Goal: Task Accomplishment & Management: Manage account settings

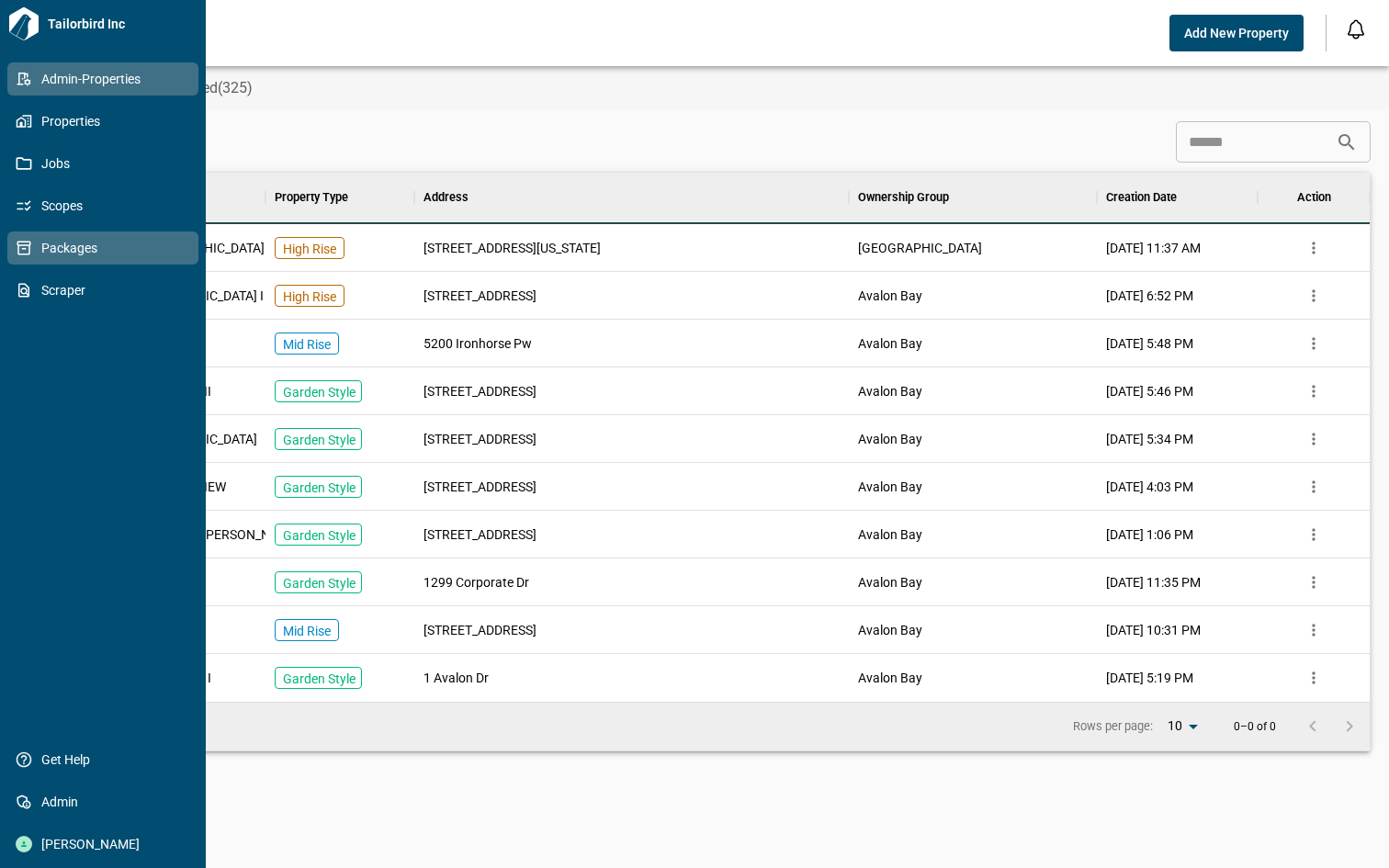
scroll to position [514, 1296]
click at [52, 246] on span "Packages" at bounding box center [106, 248] width 149 height 19
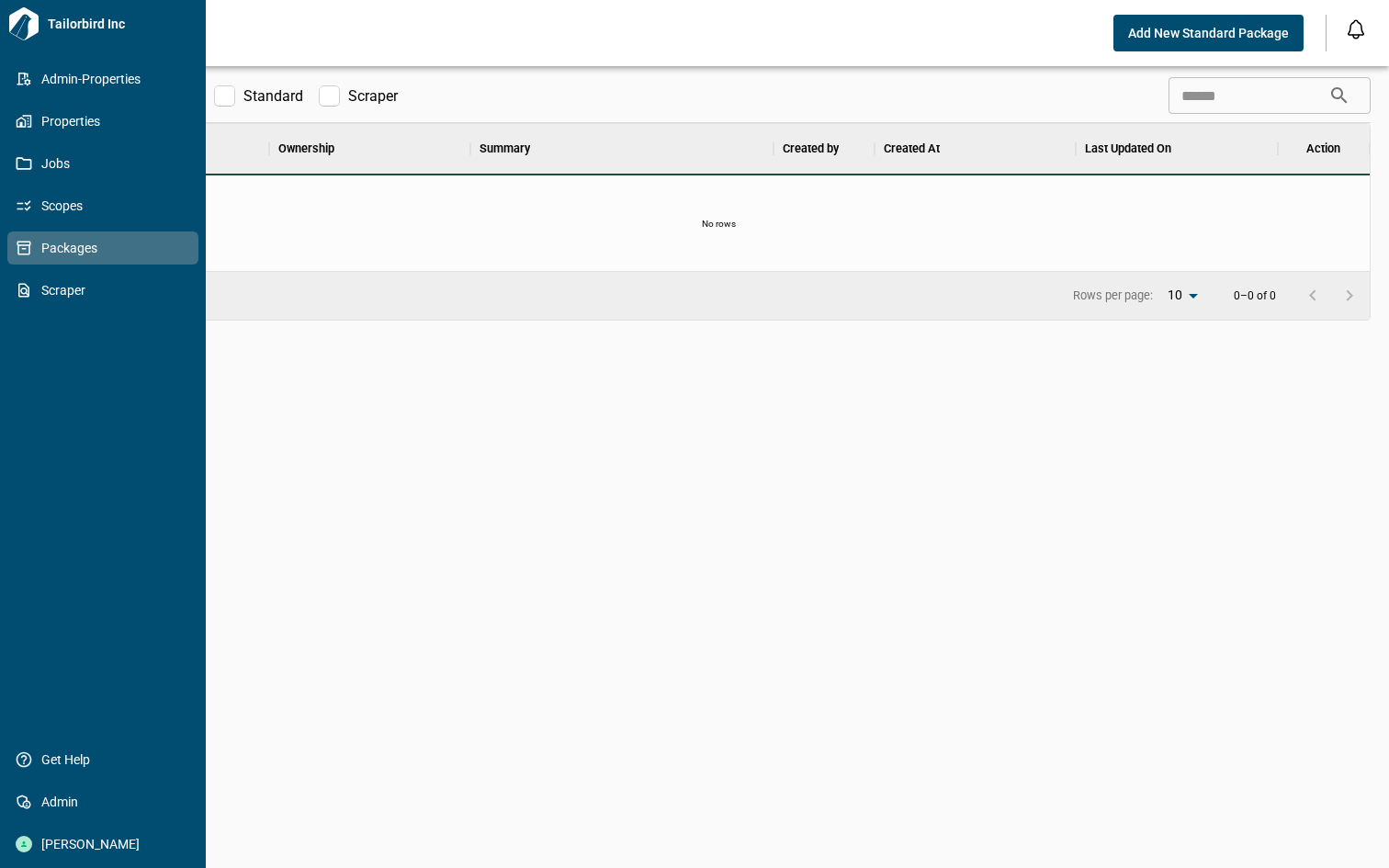
scroll to position [514, 1296]
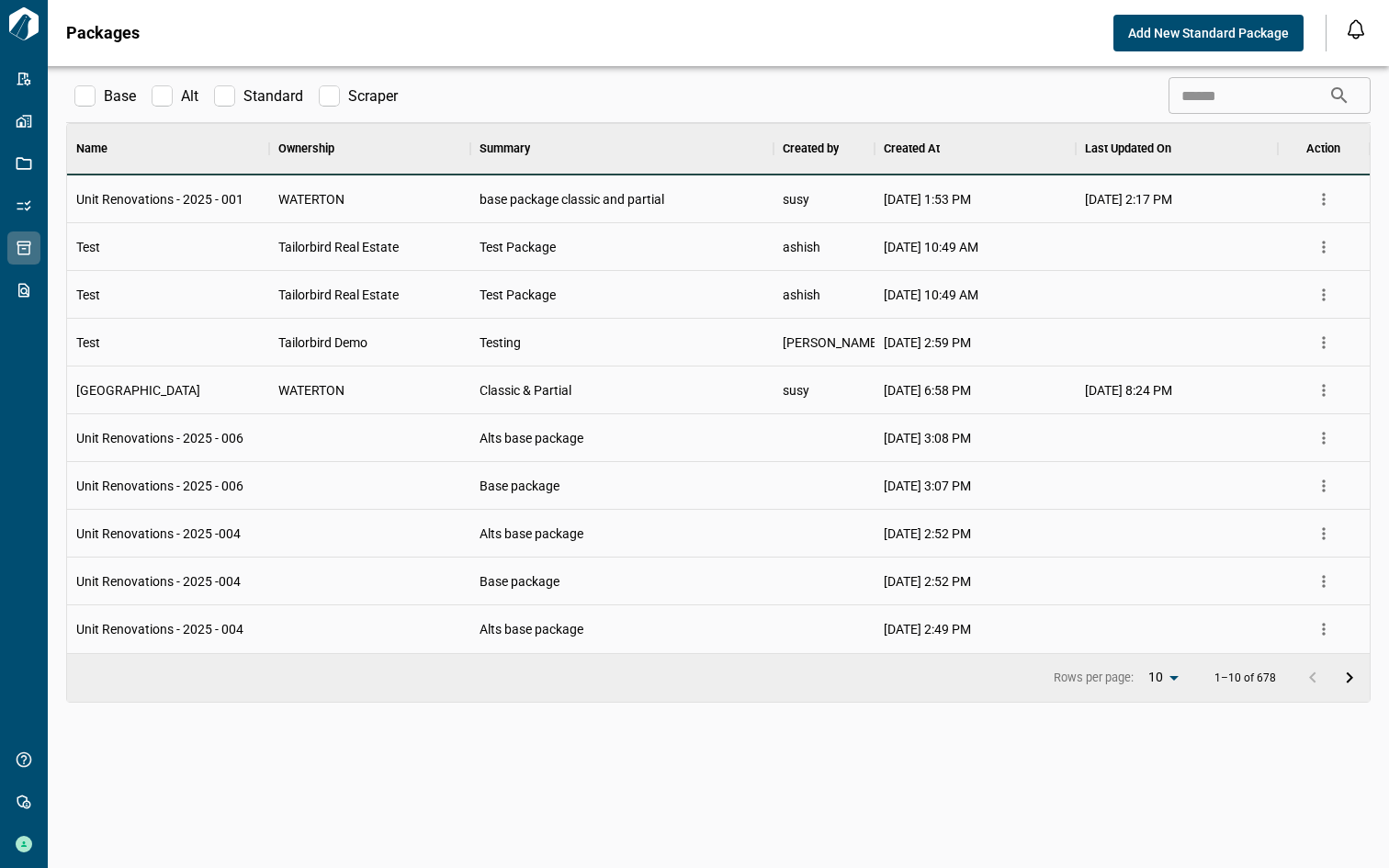
click at [735, 197] on div "base package classic and partial" at bounding box center [622, 199] width 303 height 48
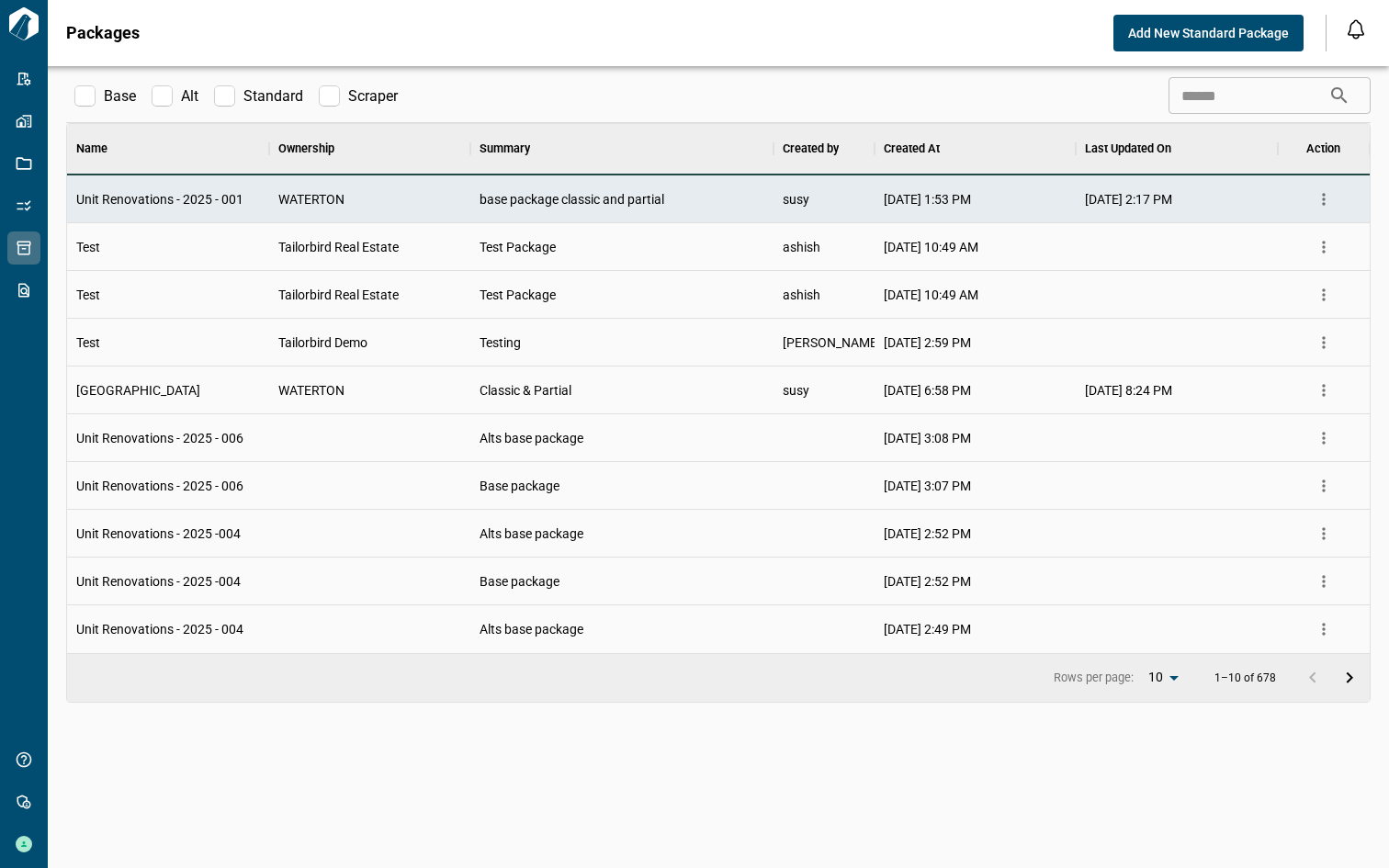
click at [1327, 201] on icon "more" at bounding box center [1324, 199] width 19 height 19
click at [1284, 266] on li "Manage" at bounding box center [1279, 271] width 116 height 34
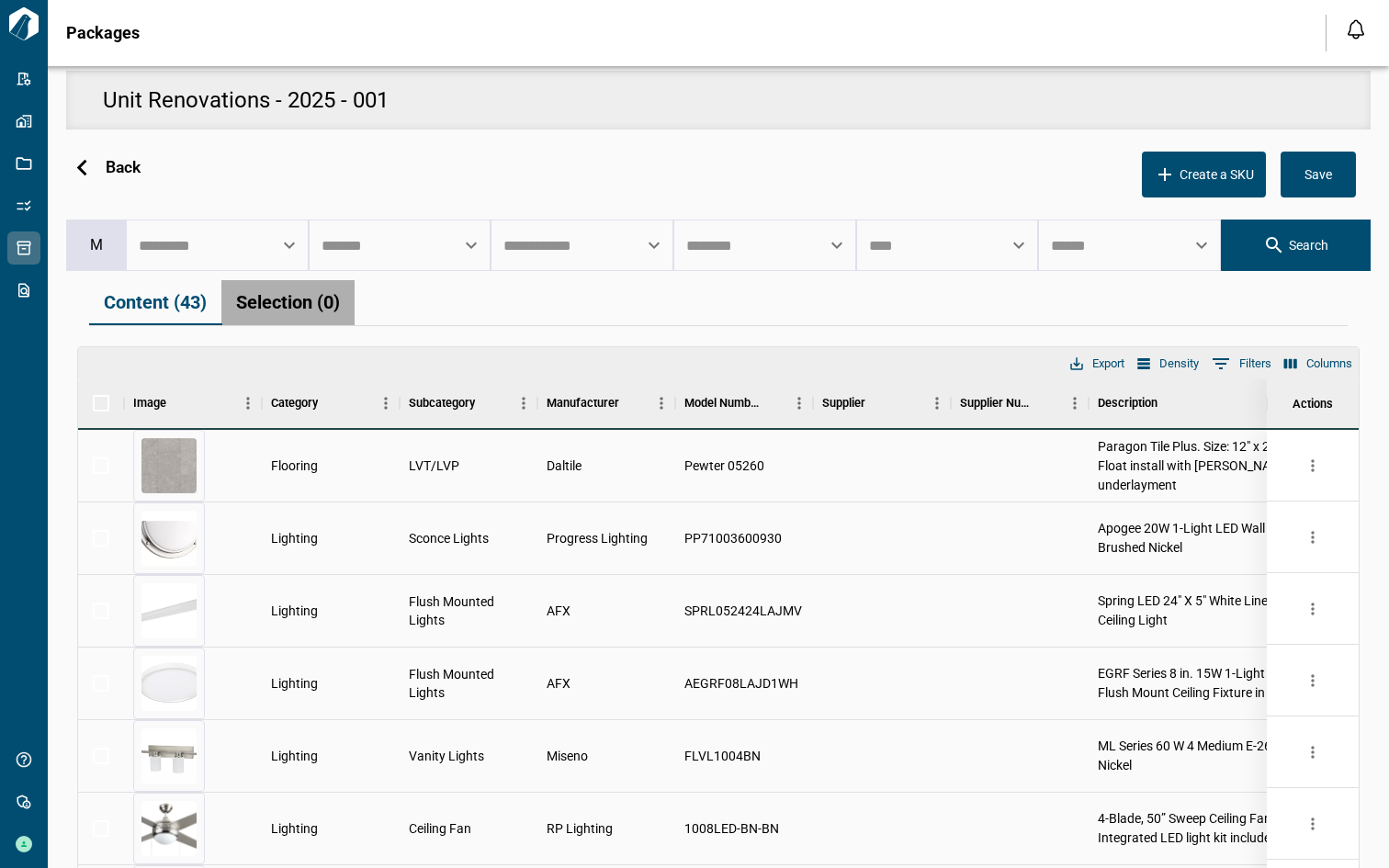
click at [281, 312] on button "Selection (0)" at bounding box center [288, 303] width 134 height 45
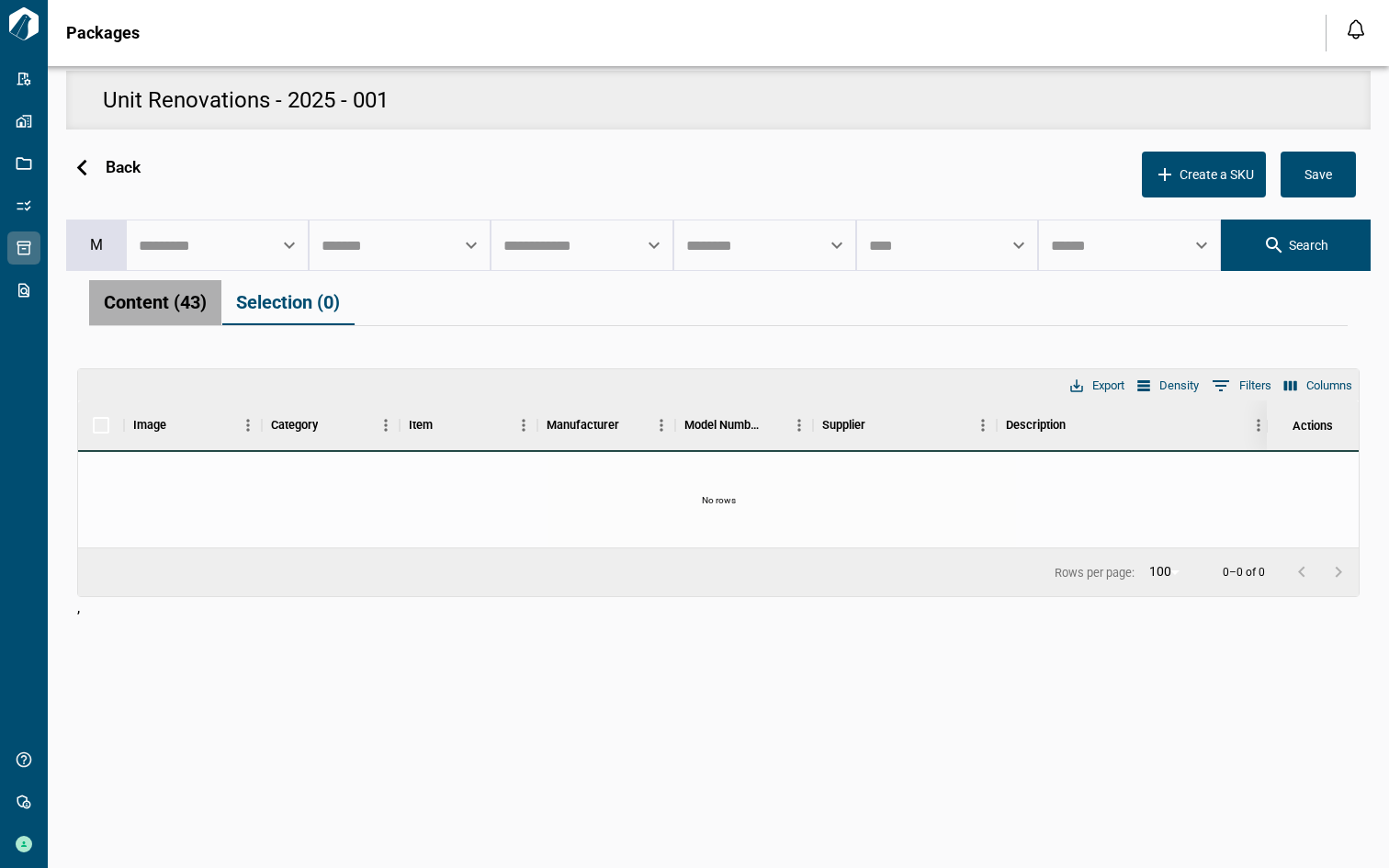
click at [159, 299] on button "Content (43)" at bounding box center [155, 303] width 133 height 45
